Goal: Transaction & Acquisition: Purchase product/service

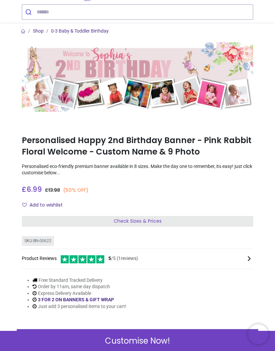
scroll to position [36, 0]
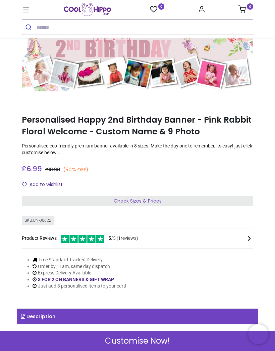
click at [94, 199] on div "Check Sizes & Prices" at bounding box center [137, 201] width 231 height 11
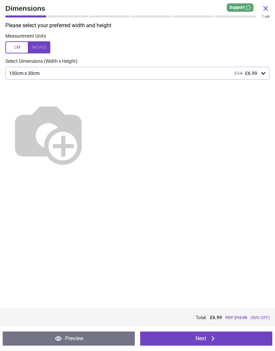
click at [261, 11] on span "Dimensions" at bounding box center [133, 8] width 256 height 10
click at [265, 6] on icon at bounding box center [266, 8] width 8 height 8
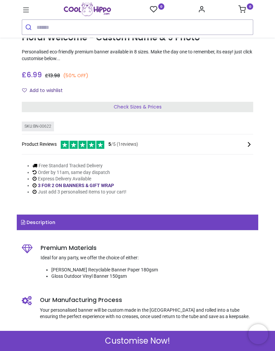
scroll to position [128, 0]
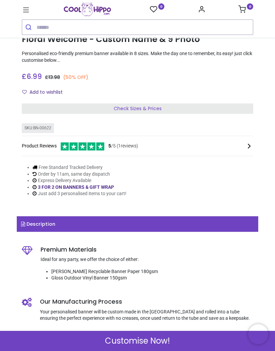
click at [64, 104] on div "Check Sizes & Prices" at bounding box center [137, 108] width 231 height 11
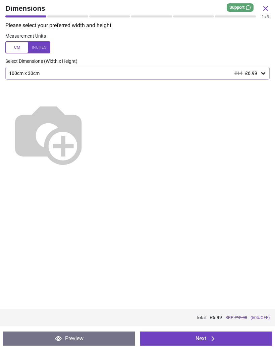
click at [45, 71] on div "100cm x 30cm £14 £6.99" at bounding box center [134, 73] width 252 height 6
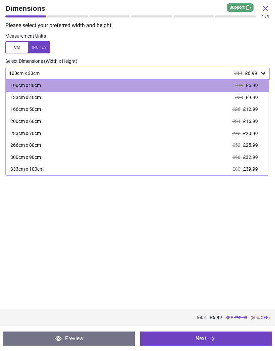
click at [31, 97] on div "133cm x 40cm" at bounding box center [25, 97] width 31 height 7
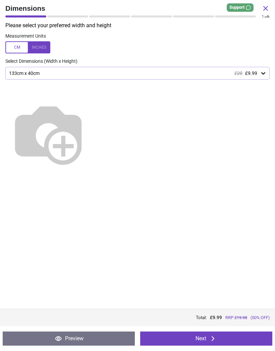
click at [196, 338] on button "Next" at bounding box center [206, 338] width 132 height 14
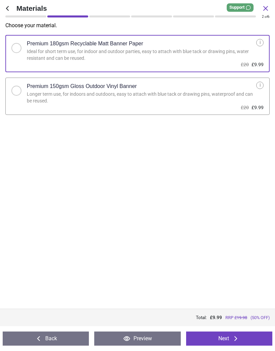
click at [35, 87] on h2 "Premium 150gsm Gloss Outdoor Vinyl Banner" at bounding box center [82, 86] width 110 height 7
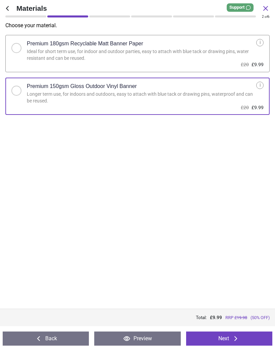
click at [221, 340] on button "Next" at bounding box center [229, 338] width 86 height 14
